Goal: Information Seeking & Learning: Learn about a topic

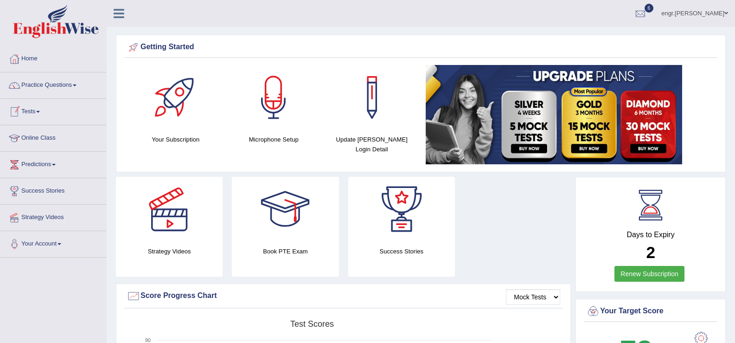
click at [45, 108] on link "Tests" at bounding box center [53, 110] width 106 height 23
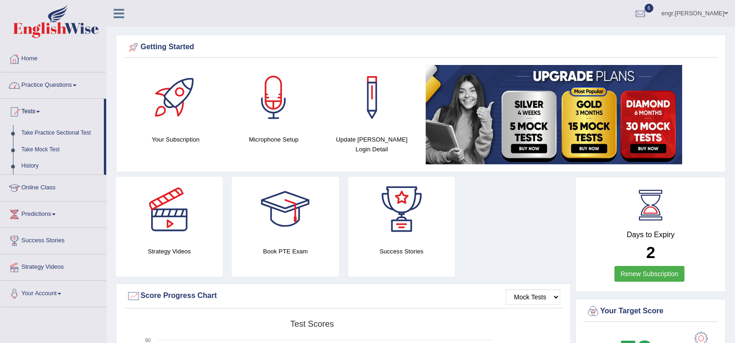
click at [54, 88] on link "Practice Questions" at bounding box center [53, 83] width 106 height 23
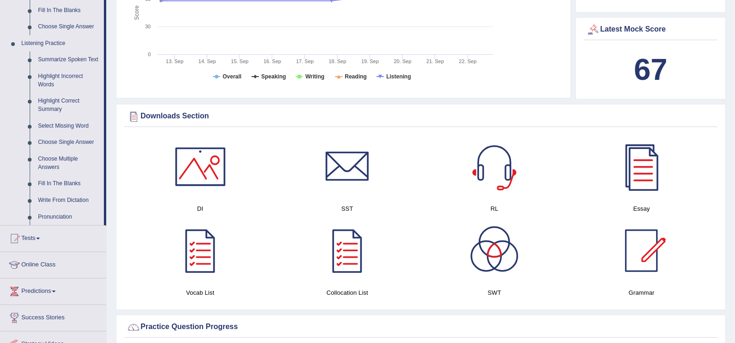
scroll to position [386, 0]
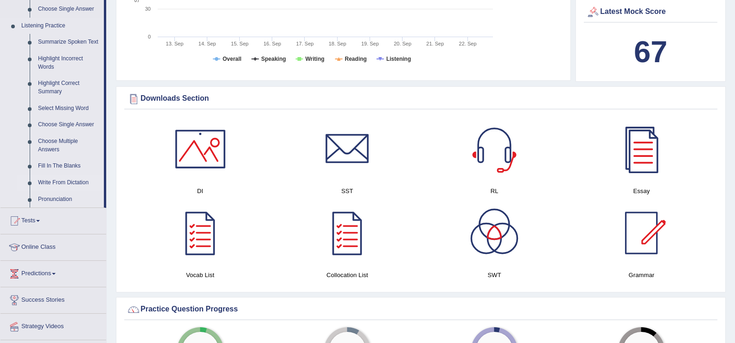
click at [55, 180] on link "Write From Dictation" at bounding box center [69, 182] width 70 height 17
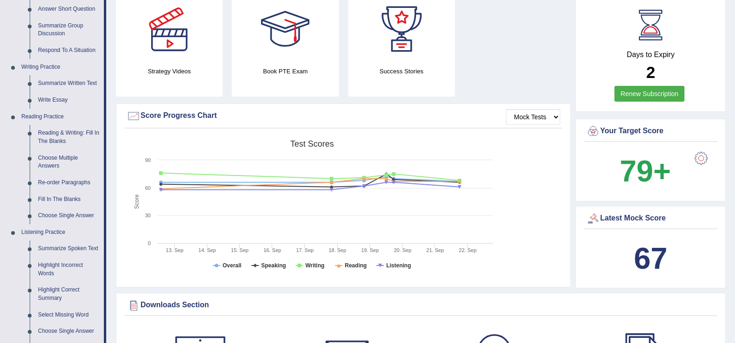
scroll to position [617, 0]
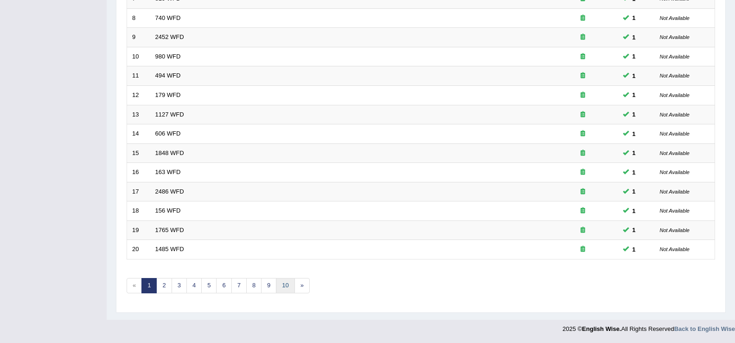
click at [289, 286] on link "10" at bounding box center [285, 285] width 19 height 15
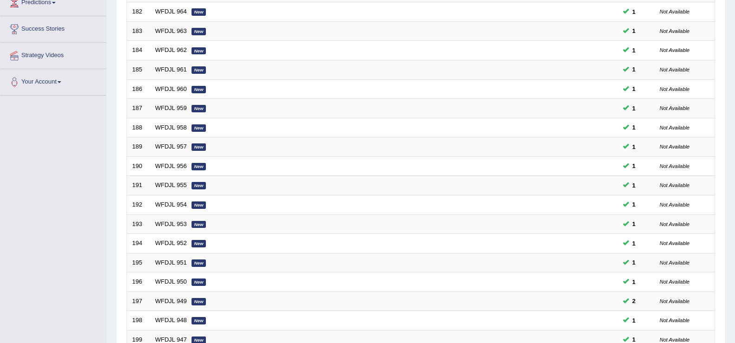
scroll to position [271, 0]
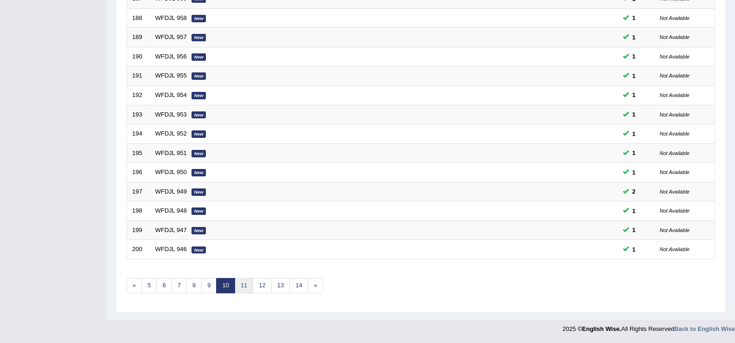
click at [250, 285] on link "11" at bounding box center [244, 285] width 19 height 15
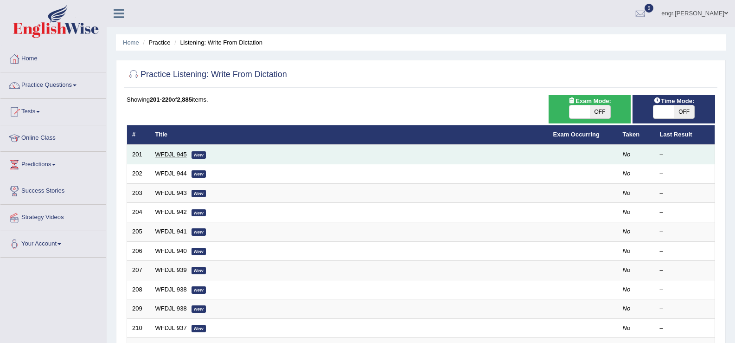
click at [167, 152] on link "WFDJL 945" at bounding box center [171, 154] width 32 height 7
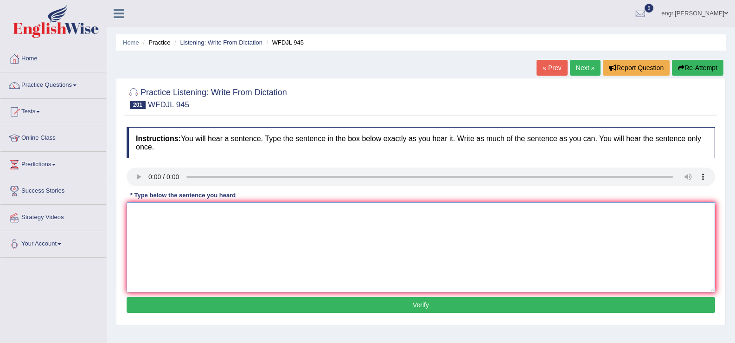
click at [159, 242] on textarea at bounding box center [421, 247] width 589 height 90
type textarea "If roots gets damaged the plants leaves start dying."
click at [216, 307] on button "Verify" at bounding box center [421, 305] width 589 height 16
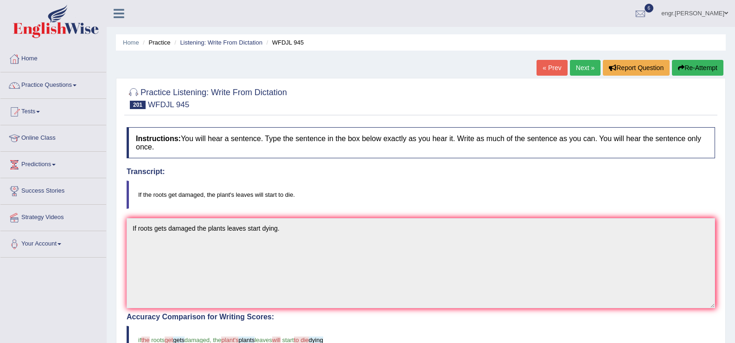
click at [585, 68] on link "Next »" at bounding box center [585, 68] width 31 height 16
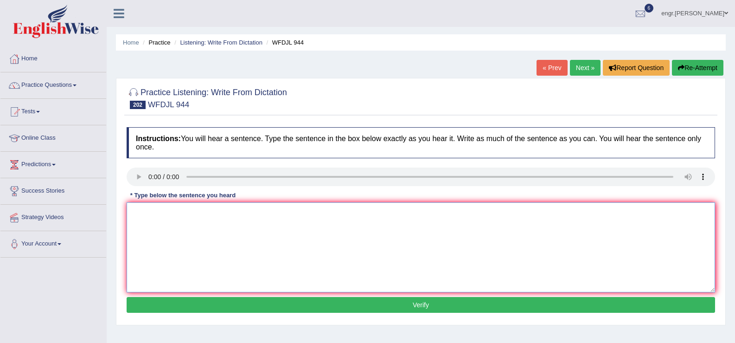
click at [195, 273] on textarea at bounding box center [421, 247] width 589 height 90
type textarea "Good journalism is important and stay influential very long time."
click at [245, 311] on button "Verify" at bounding box center [421, 305] width 589 height 16
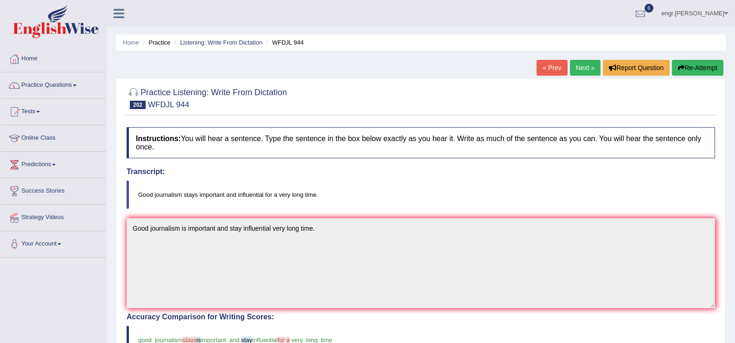
click at [579, 64] on link "Next »" at bounding box center [585, 68] width 31 height 16
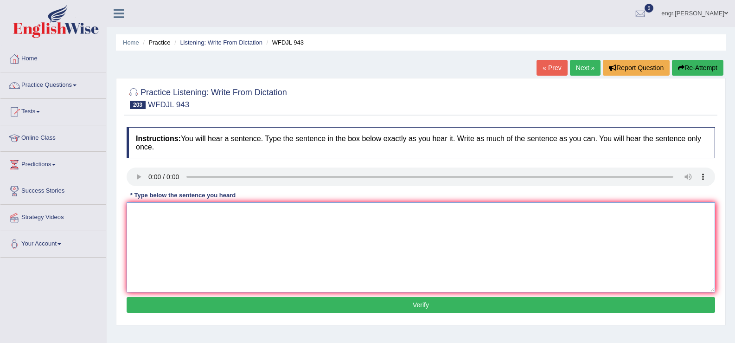
click at [159, 235] on textarea at bounding box center [421, 247] width 589 height 90
type textarea "Your are not allowed the cellphone here in the library here."
click at [204, 302] on button "Verify" at bounding box center [421, 305] width 589 height 16
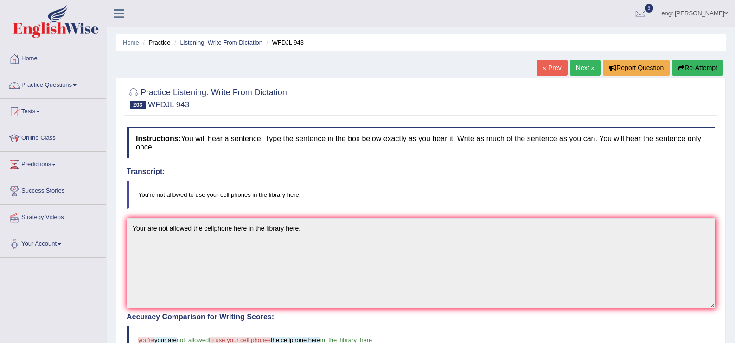
click at [588, 68] on link "Next »" at bounding box center [585, 68] width 31 height 16
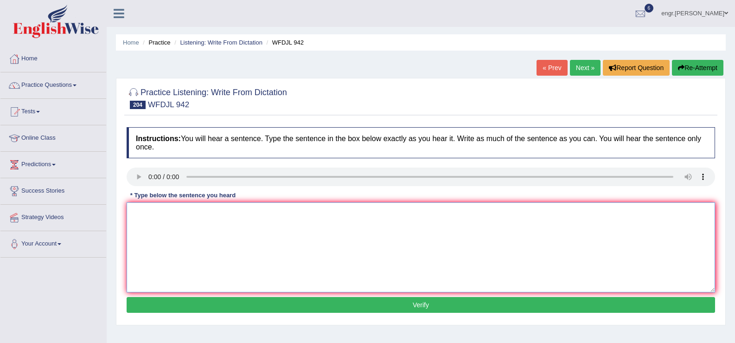
click at [168, 222] on textarea at bounding box center [421, 247] width 589 height 90
type textarea "Learning how to manage your career is very important nowadays."
click at [254, 299] on button "Verify" at bounding box center [421, 305] width 589 height 16
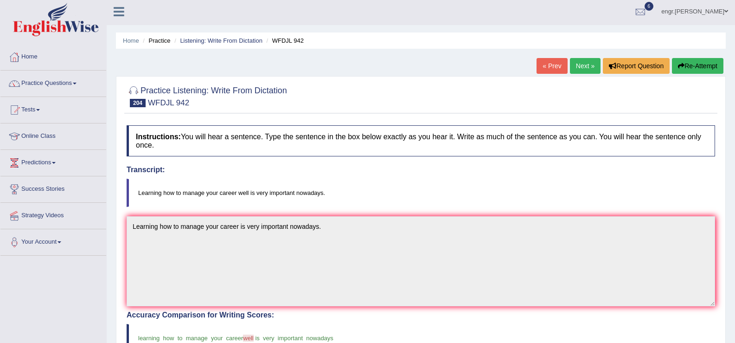
scroll to position [1, 0]
click at [588, 65] on link "Next »" at bounding box center [585, 66] width 31 height 16
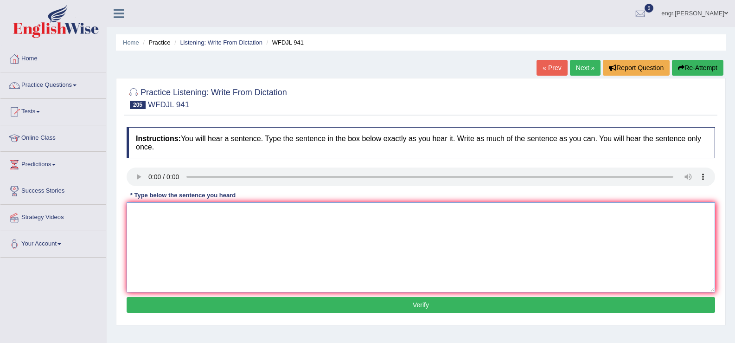
click at [162, 243] on textarea at bounding box center [421, 247] width 589 height 90
type textarea "Our schools works with others around the world to swap the students."
click at [215, 299] on button "Verify" at bounding box center [421, 305] width 589 height 16
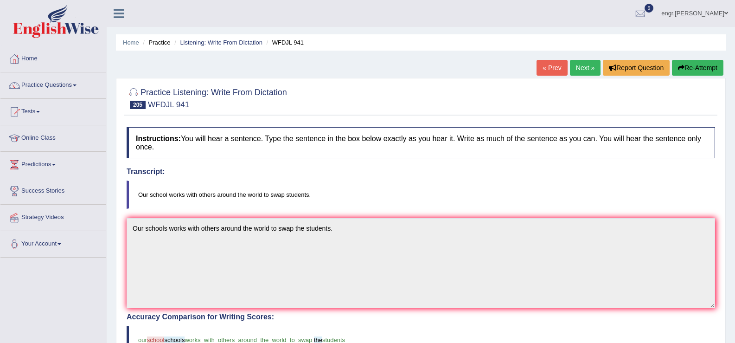
click at [584, 76] on div "« Prev Next » Report Question Re-Attempt" at bounding box center [631, 69] width 189 height 18
click at [583, 58] on div "Home Practice Listening: Write From Dictation WFDJL 941 « Prev Next » Report Qu…" at bounding box center [421, 288] width 628 height 577
click at [579, 69] on link "Next »" at bounding box center [585, 68] width 31 height 16
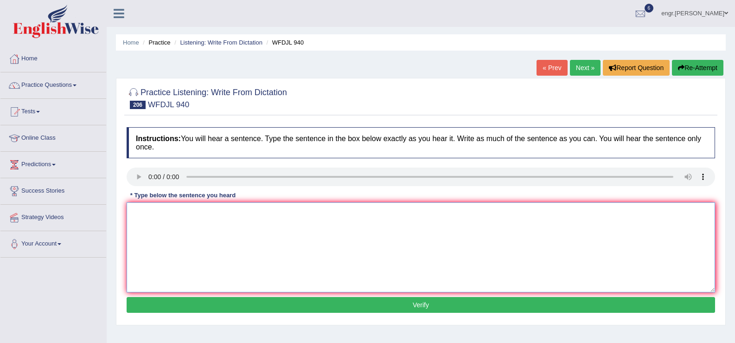
click at [156, 241] on textarea at bounding box center [421, 247] width 589 height 90
type textarea "Eating the right food is very important for the sports people to do well."
click at [214, 307] on button "Verify" at bounding box center [421, 305] width 589 height 16
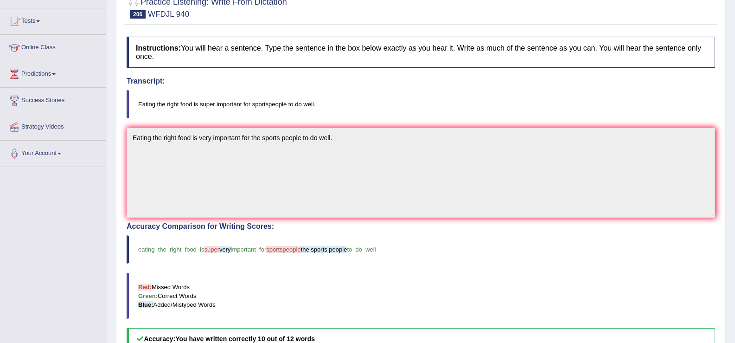
scroll to position [15, 0]
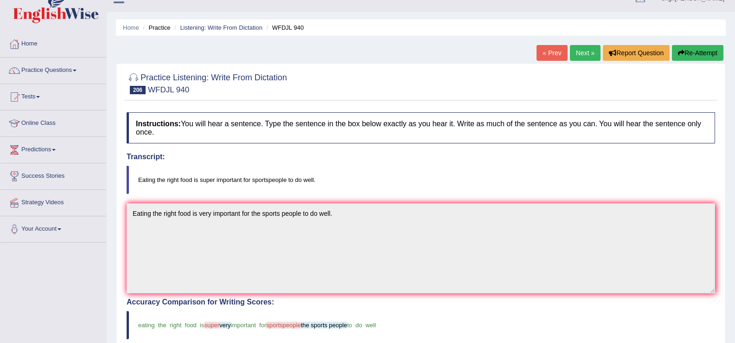
click at [581, 57] on link "Next »" at bounding box center [585, 53] width 31 height 16
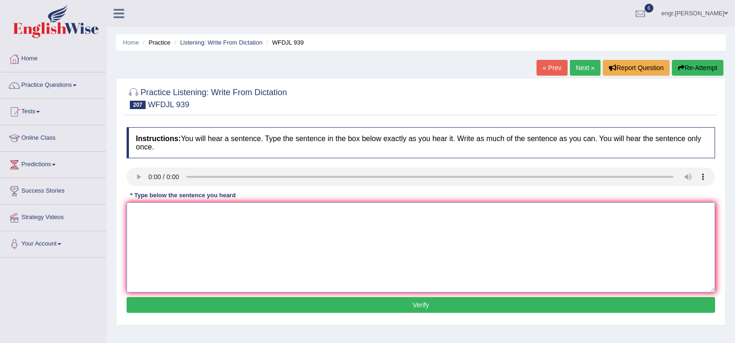
click at [181, 221] on textarea at bounding box center [421, 247] width 589 height 90
type textarea "All living things are start from single cell are very basic things."
click at [218, 300] on button "Verify" at bounding box center [421, 305] width 589 height 16
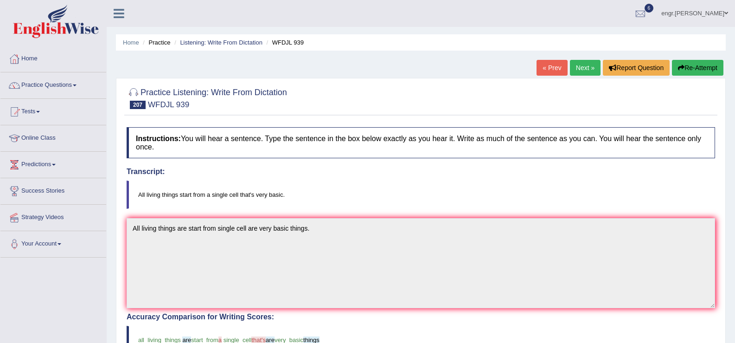
click at [577, 70] on link "Next »" at bounding box center [585, 68] width 31 height 16
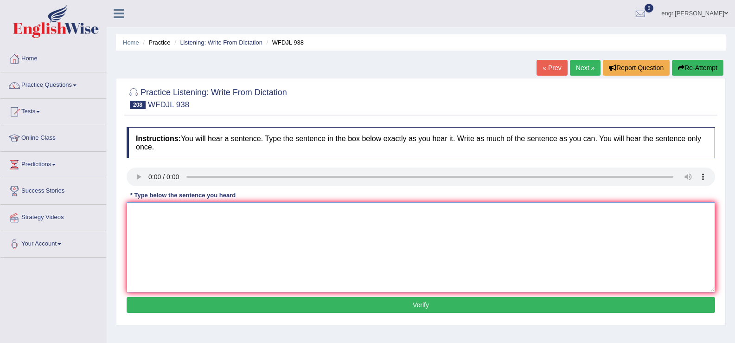
click at [197, 235] on textarea at bounding box center [421, 247] width 589 height 90
type textarea "You can now watch many school classes online from your home."
click at [285, 307] on button "Verify" at bounding box center [421, 305] width 589 height 16
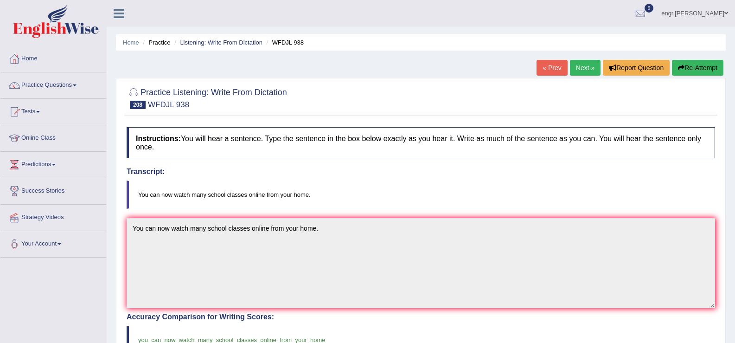
click at [578, 70] on link "Next »" at bounding box center [585, 68] width 31 height 16
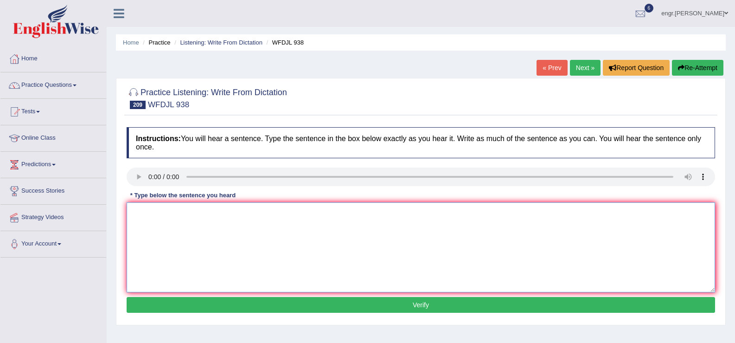
click at [175, 240] on textarea at bounding box center [421, 247] width 589 height 90
click at [589, 62] on link "Next »" at bounding box center [585, 68] width 31 height 16
click at [173, 249] on textarea at bounding box center [421, 247] width 589 height 90
type textarea "This shows us there are too many problems happening together."
click at [256, 304] on button "Verify" at bounding box center [421, 305] width 589 height 16
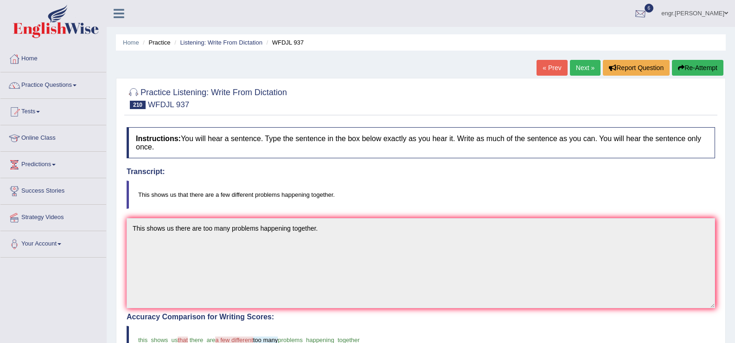
click at [647, 11] on div at bounding box center [641, 14] width 14 height 14
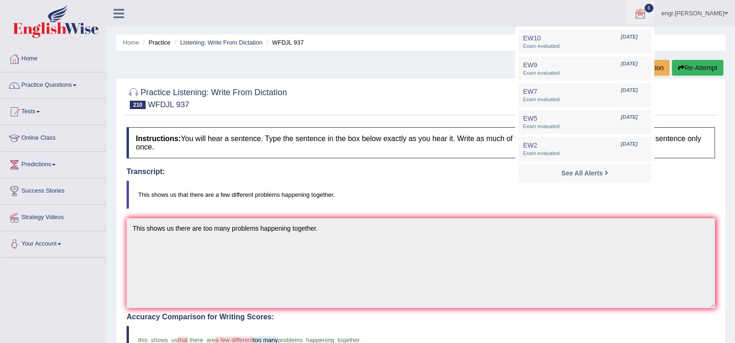
click at [647, 11] on div at bounding box center [641, 14] width 14 height 14
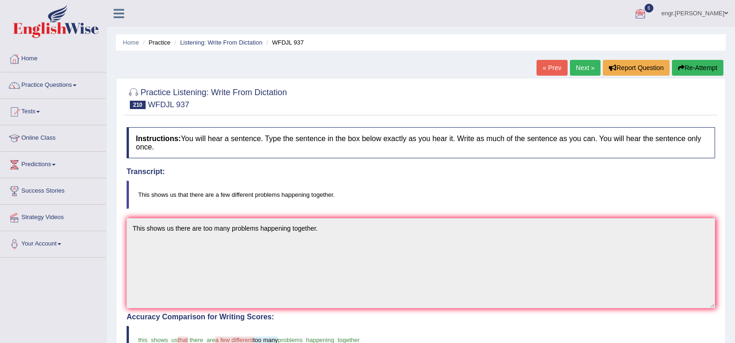
click at [647, 11] on div at bounding box center [641, 14] width 14 height 14
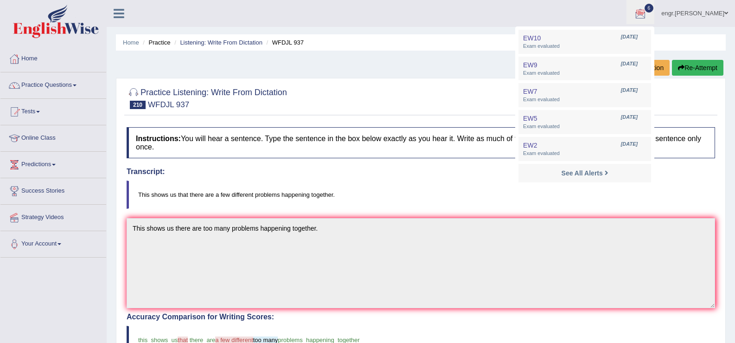
click at [647, 11] on div at bounding box center [641, 14] width 14 height 14
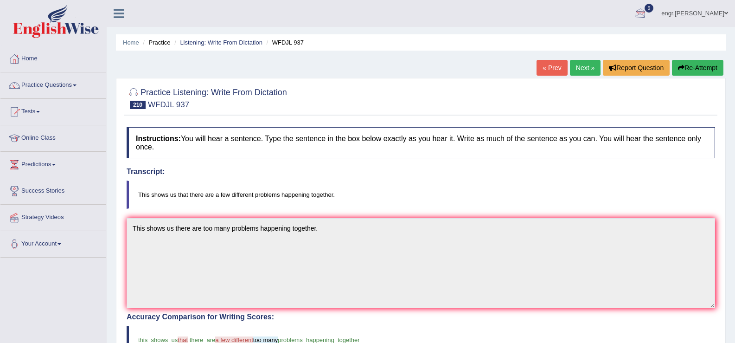
click at [647, 16] on div at bounding box center [641, 14] width 14 height 14
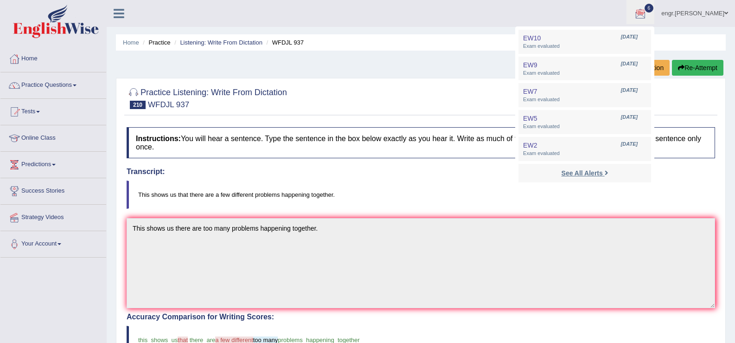
click at [571, 170] on strong "See All Alerts" at bounding box center [582, 172] width 41 height 7
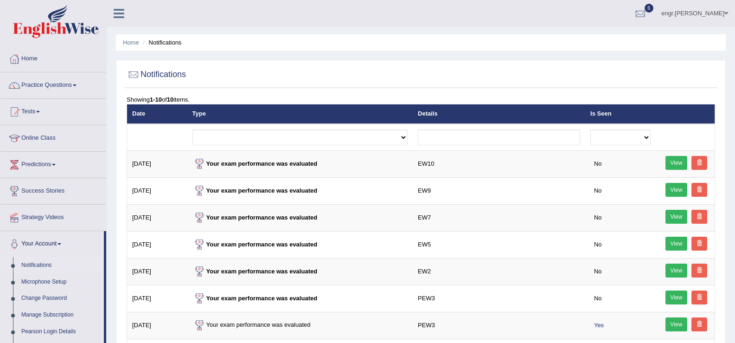
click at [56, 79] on link "Practice Questions" at bounding box center [53, 83] width 106 height 23
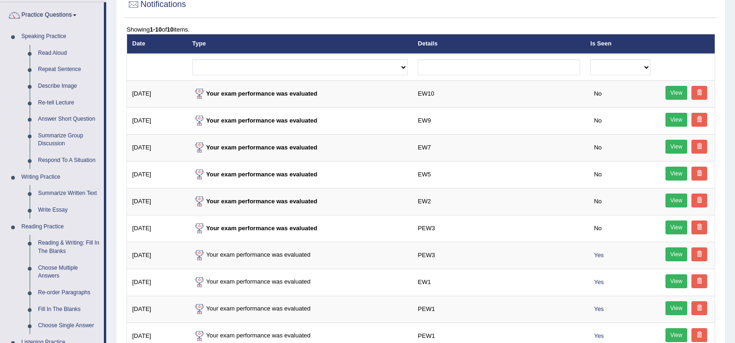
scroll to position [36, 0]
